Goal: Navigation & Orientation: Find specific page/section

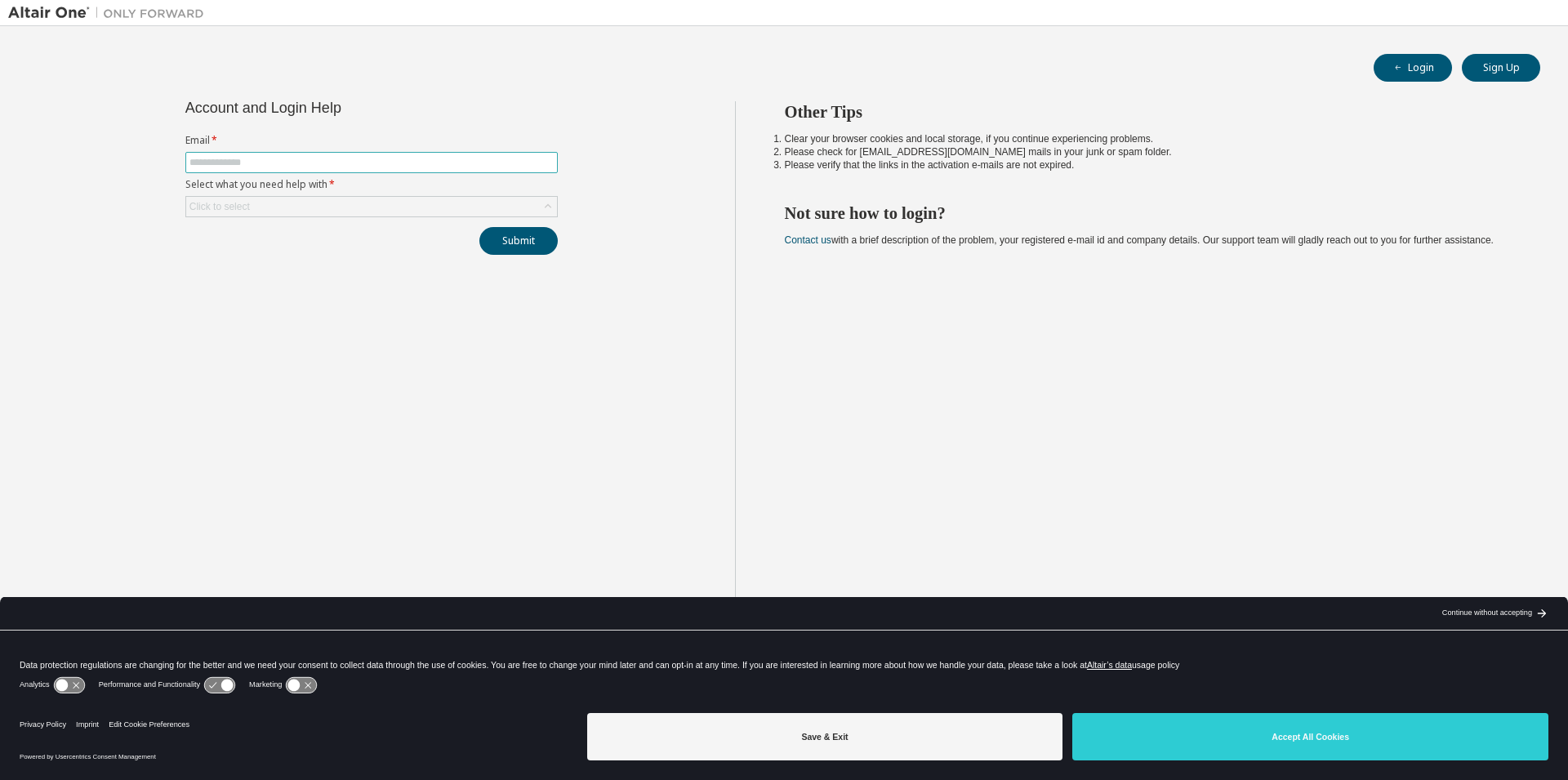
click at [432, 162] on input "text" at bounding box center [372, 163] width 364 height 13
type input "******"
click at [197, 231] on div "Submit" at bounding box center [372, 240] width 372 height 28
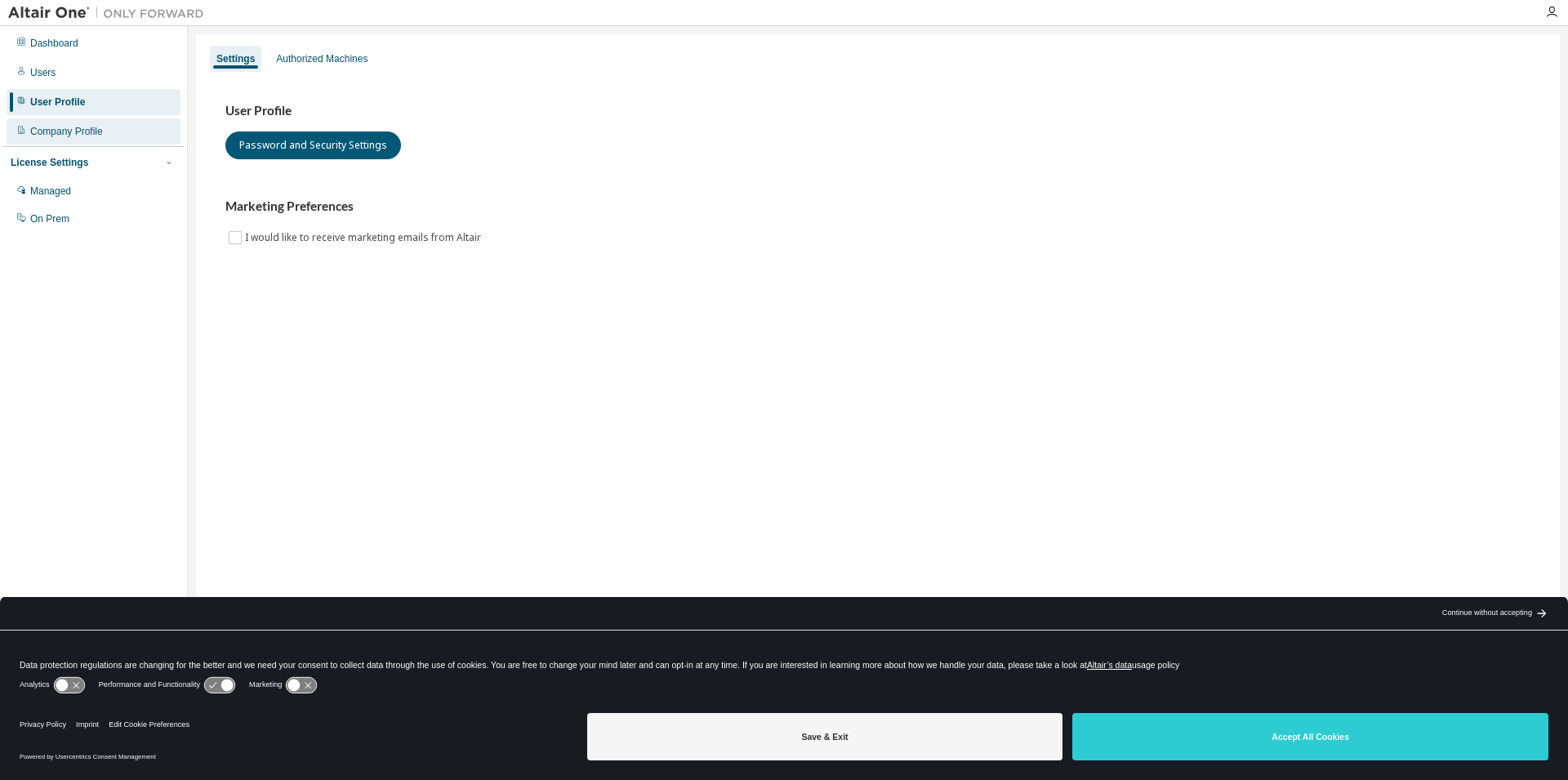
click at [53, 133] on div "Company Profile" at bounding box center [67, 131] width 72 height 13
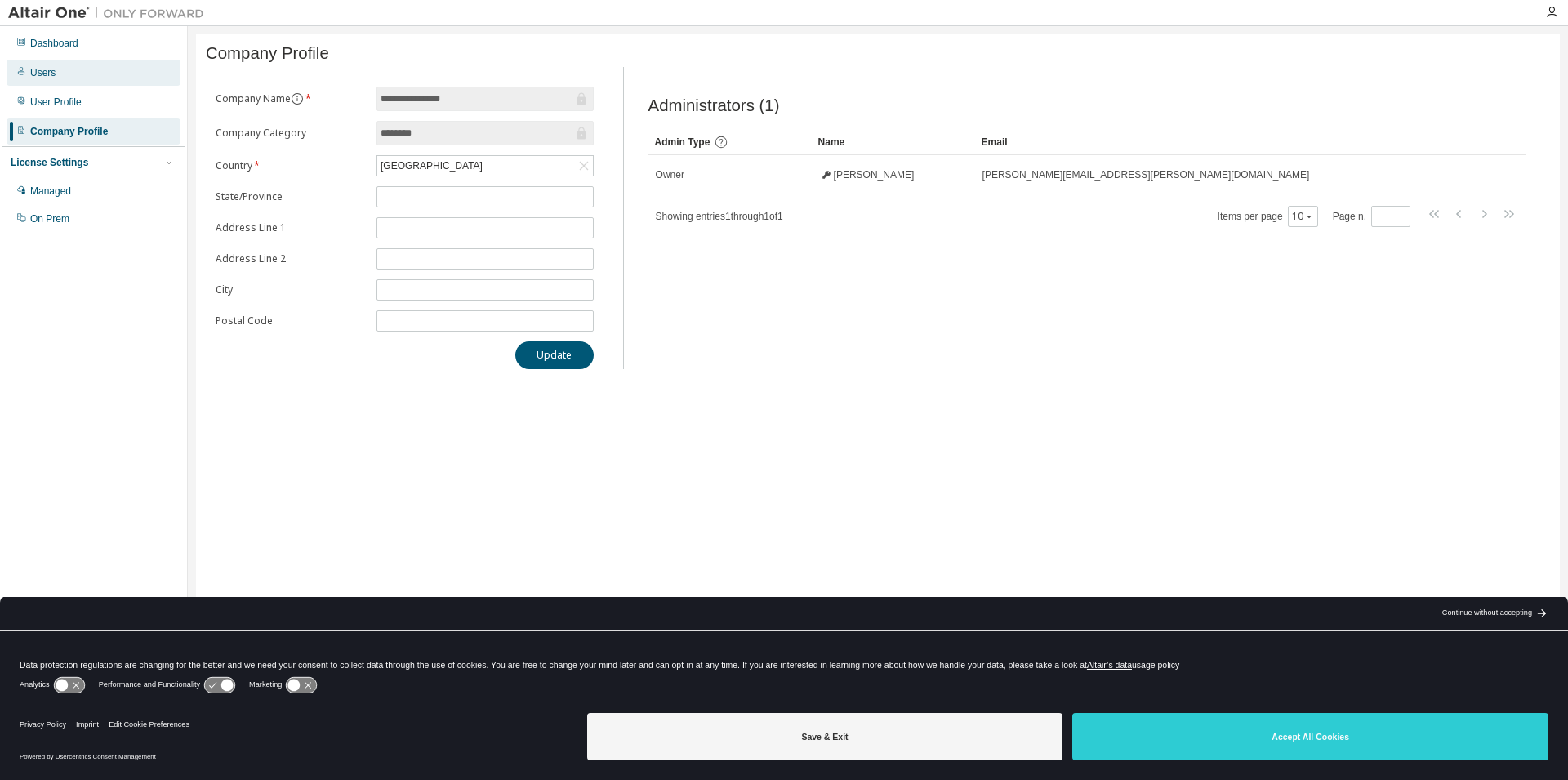
click at [60, 77] on div "Users" at bounding box center [93, 72] width 174 height 26
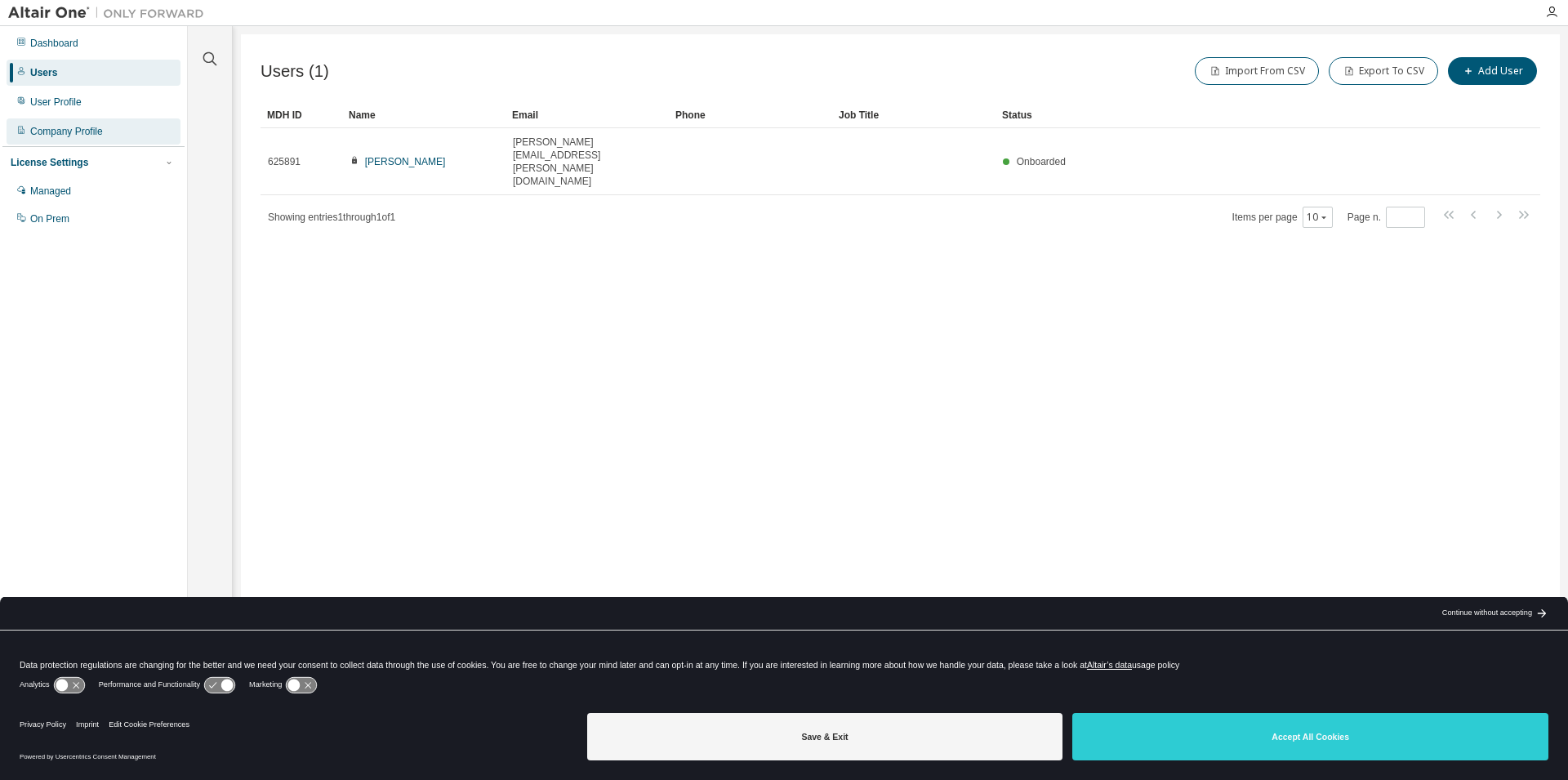
click at [68, 137] on div "Company Profile" at bounding box center [67, 131] width 72 height 13
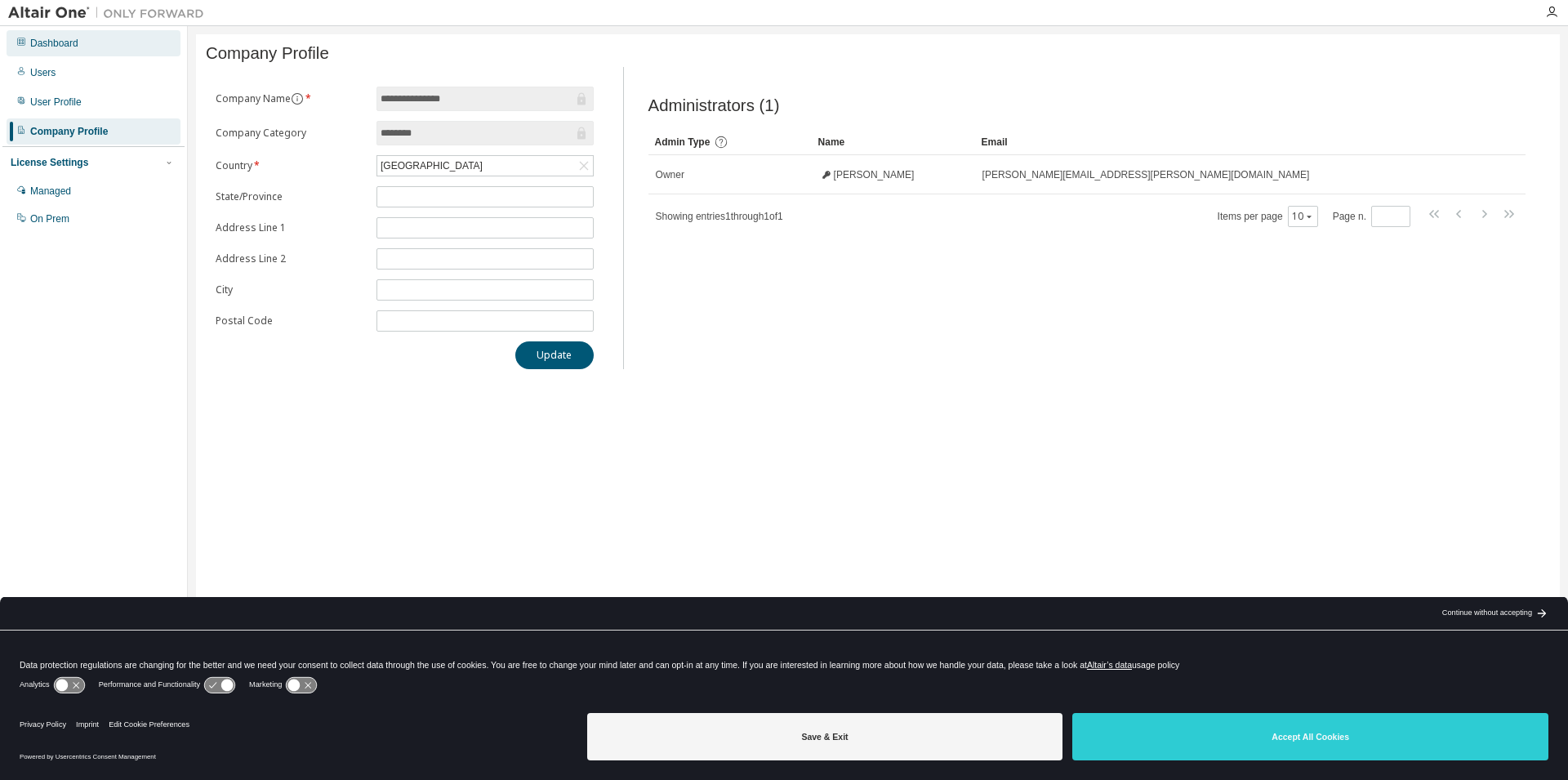
click at [49, 48] on div "Dashboard" at bounding box center [54, 44] width 49 height 13
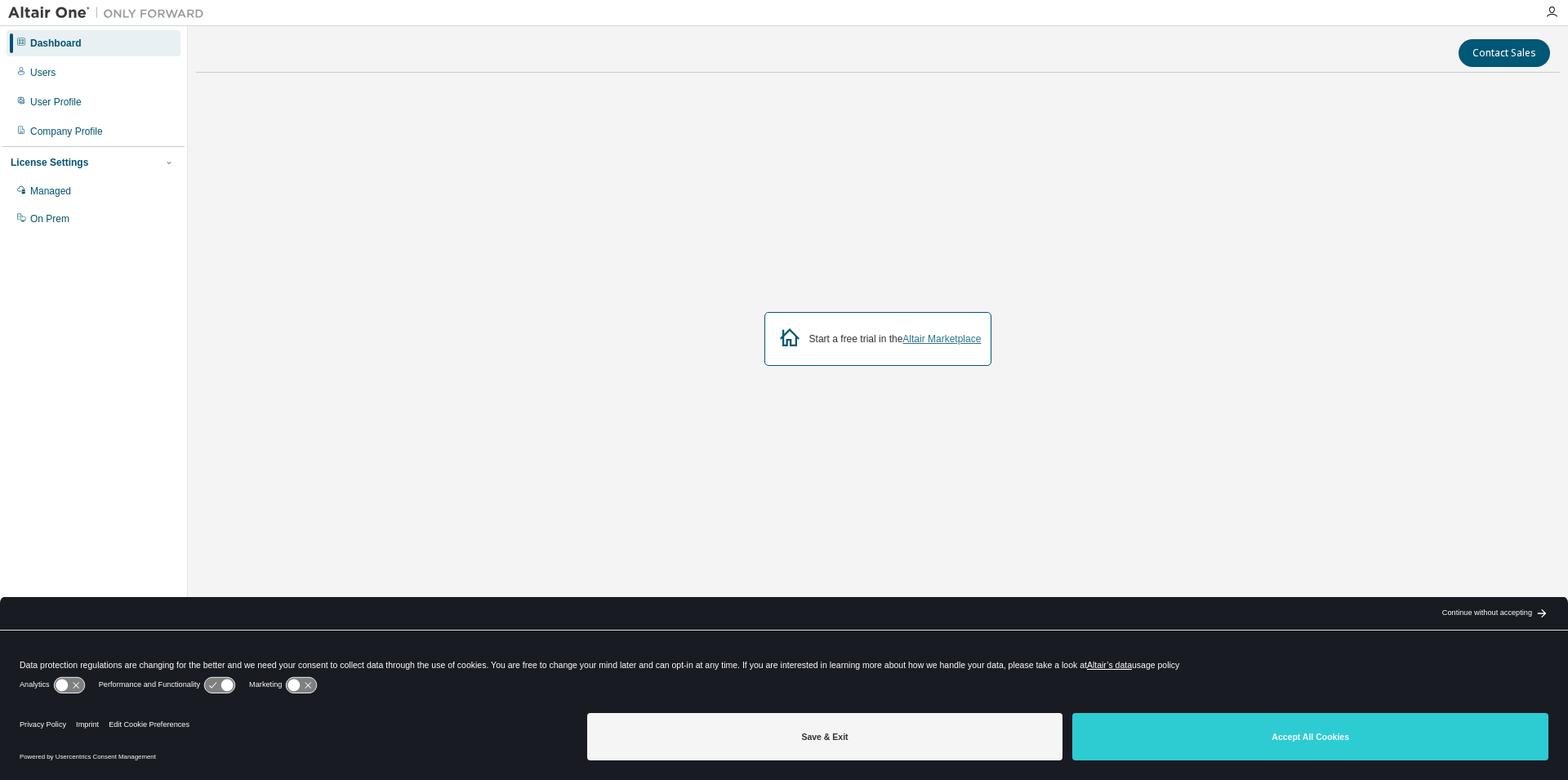
click at [947, 336] on link "Altair Marketplace" at bounding box center [941, 339] width 78 height 11
